Goal: Find contact information: Find contact information

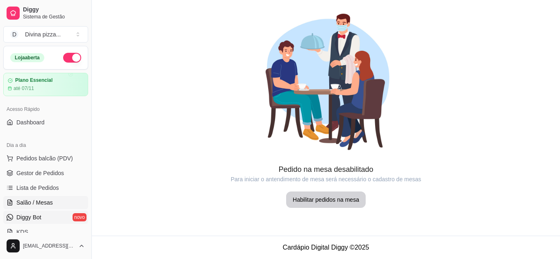
click at [32, 218] on span "Diggy Bot" at bounding box center [28, 217] width 25 height 8
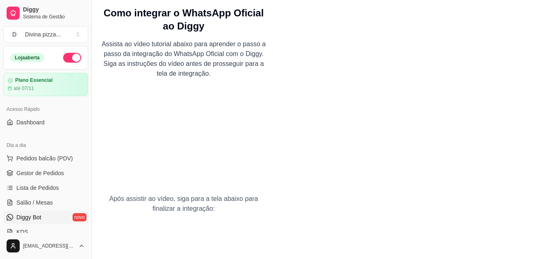
scroll to position [92, 0]
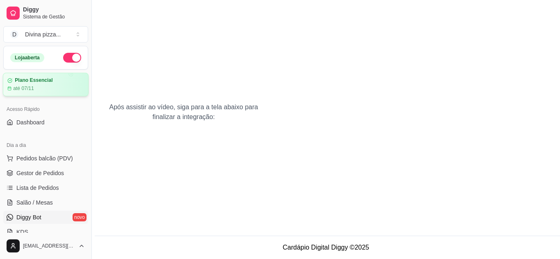
click at [38, 84] on div "Plano Essencial até 07/11" at bounding box center [45, 84] width 77 height 14
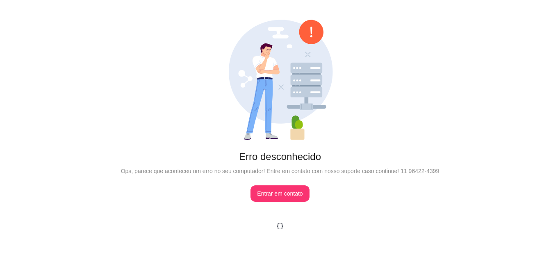
scroll to position [0, 0]
click at [282, 194] on link "Entrar em contato" at bounding box center [279, 194] width 59 height 16
click at [258, 194] on link "Entrar em contato" at bounding box center [279, 194] width 59 height 16
click at [271, 197] on link "Entrar em contato" at bounding box center [279, 194] width 59 height 16
click at [290, 197] on link "Entrar em contato" at bounding box center [279, 194] width 59 height 16
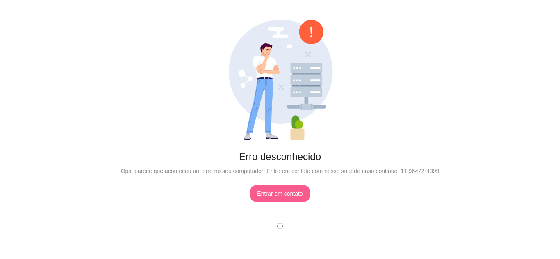
click at [272, 191] on link "Entrar em contato" at bounding box center [279, 194] width 59 height 16
click at [256, 198] on link "Entrar em contato" at bounding box center [279, 194] width 59 height 16
